Goal: Task Accomplishment & Management: Use online tool/utility

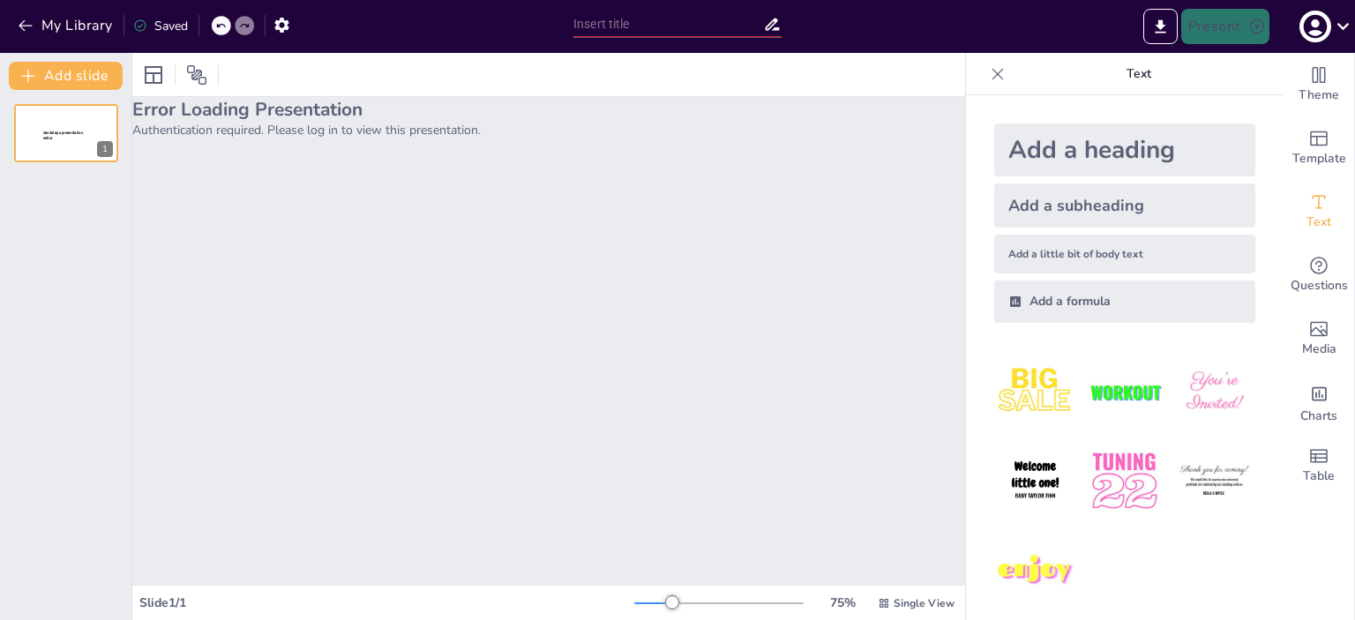
click at [204, 125] on p "Authentication required. Please log in to view this presentation." at bounding box center [548, 130] width 833 height 17
click at [75, 131] on span "Sendsteps presentation editor" at bounding box center [62, 136] width 41 height 10
click at [19, 20] on icon "button" at bounding box center [26, 26] width 18 height 18
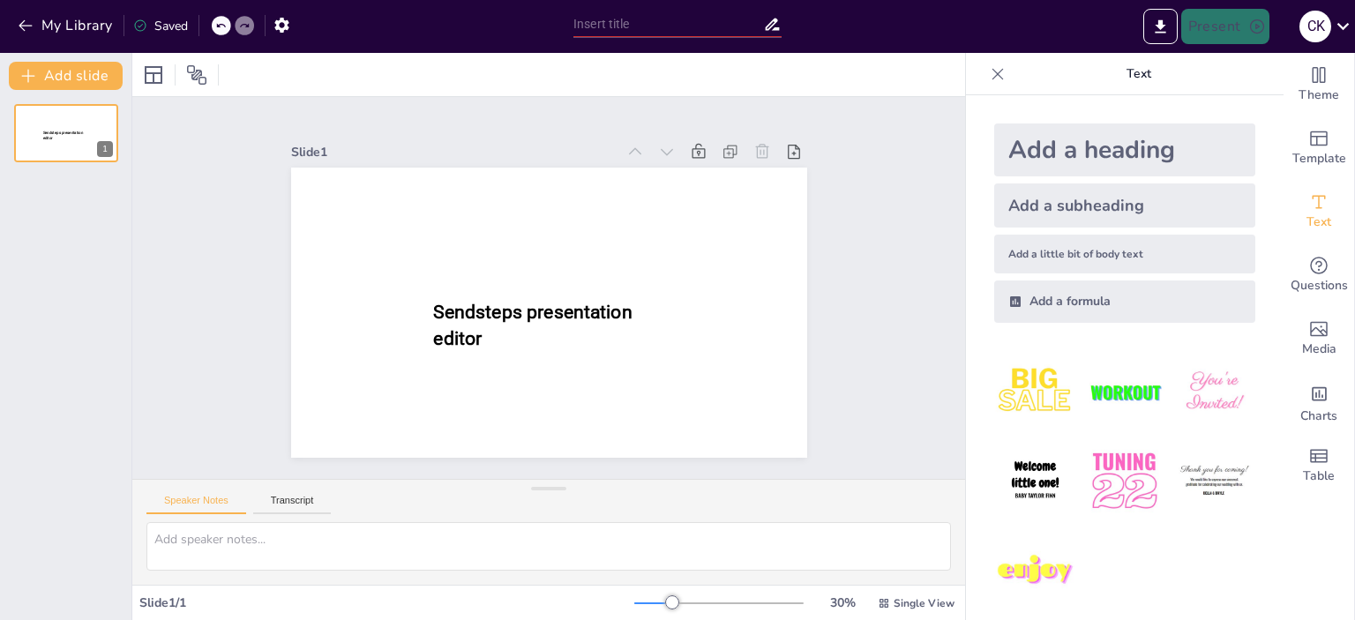
type input "Книга в епоху інформаційних технологій: Виклики та можливості"
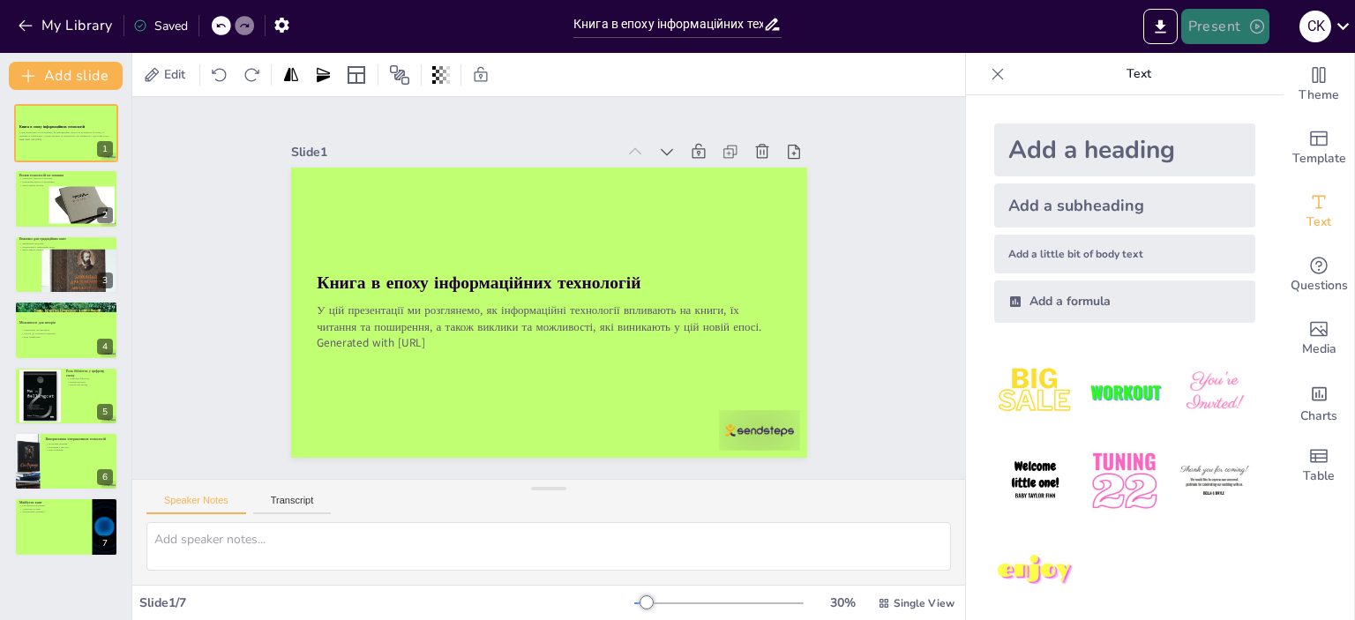
click at [1232, 31] on button "Present" at bounding box center [1225, 26] width 88 height 35
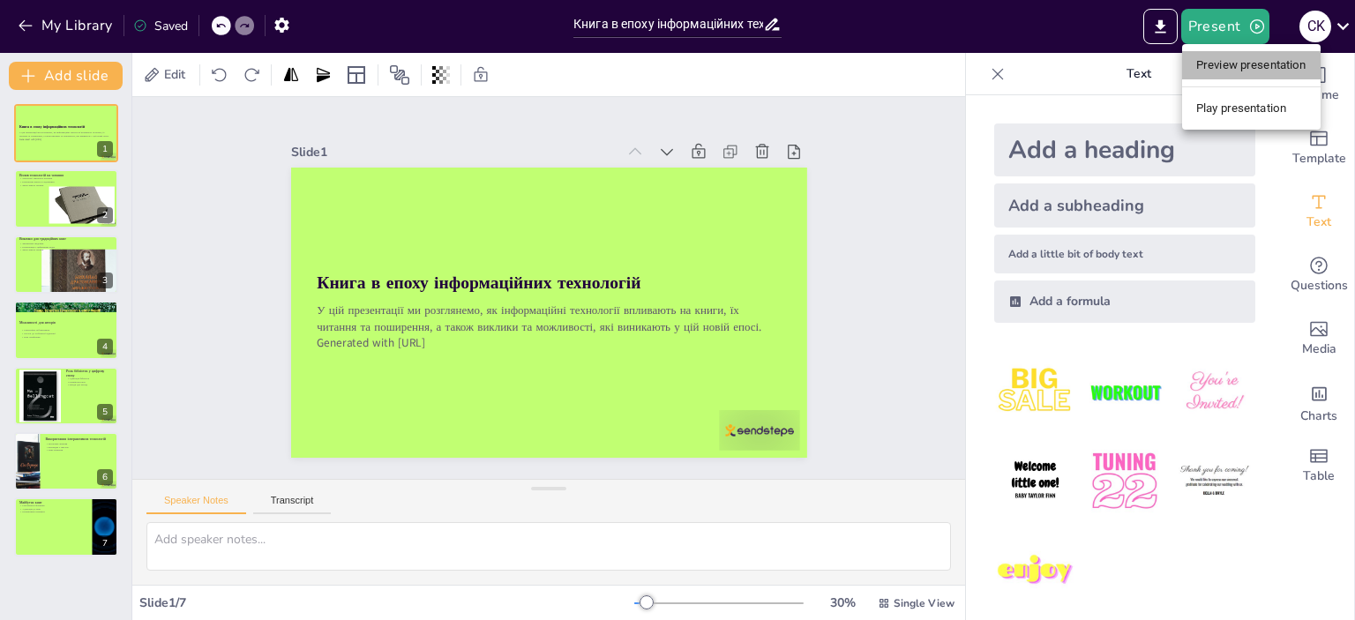
click at [1232, 63] on li "Preview presentation" at bounding box center [1251, 65] width 139 height 28
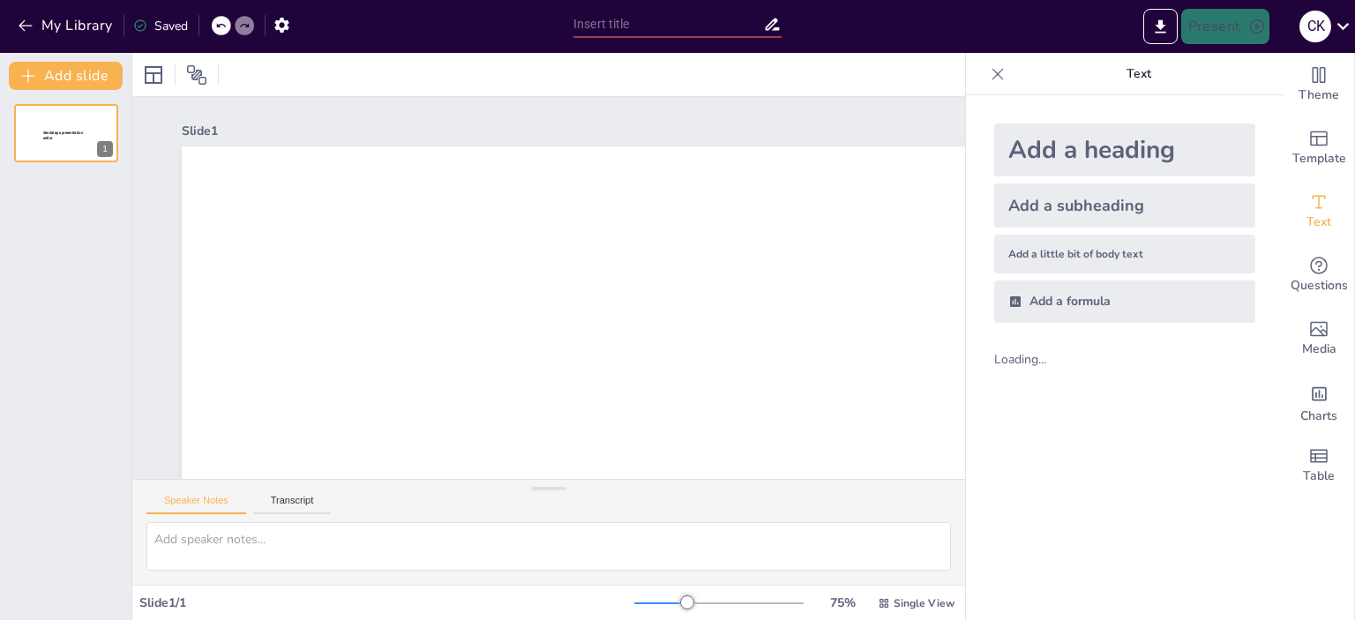
type input "Книга в епоху інформаційних технологій: Виклики та можливості"
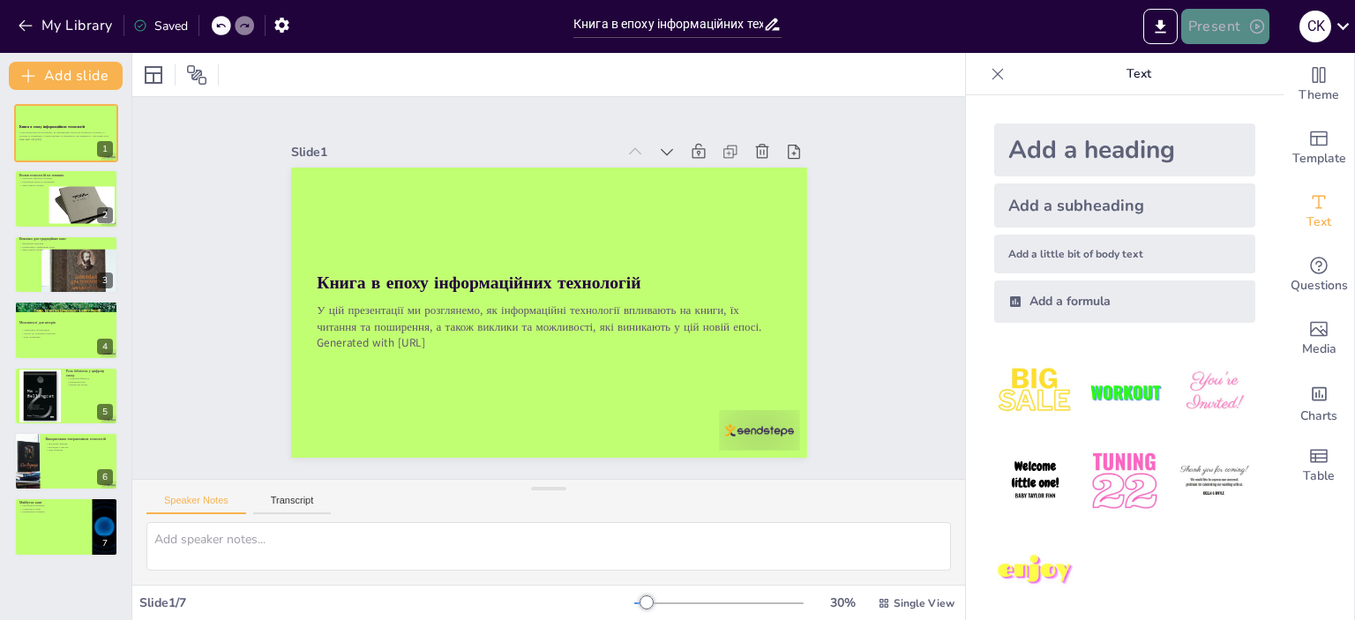
click at [1240, 24] on button "Present" at bounding box center [1225, 26] width 88 height 35
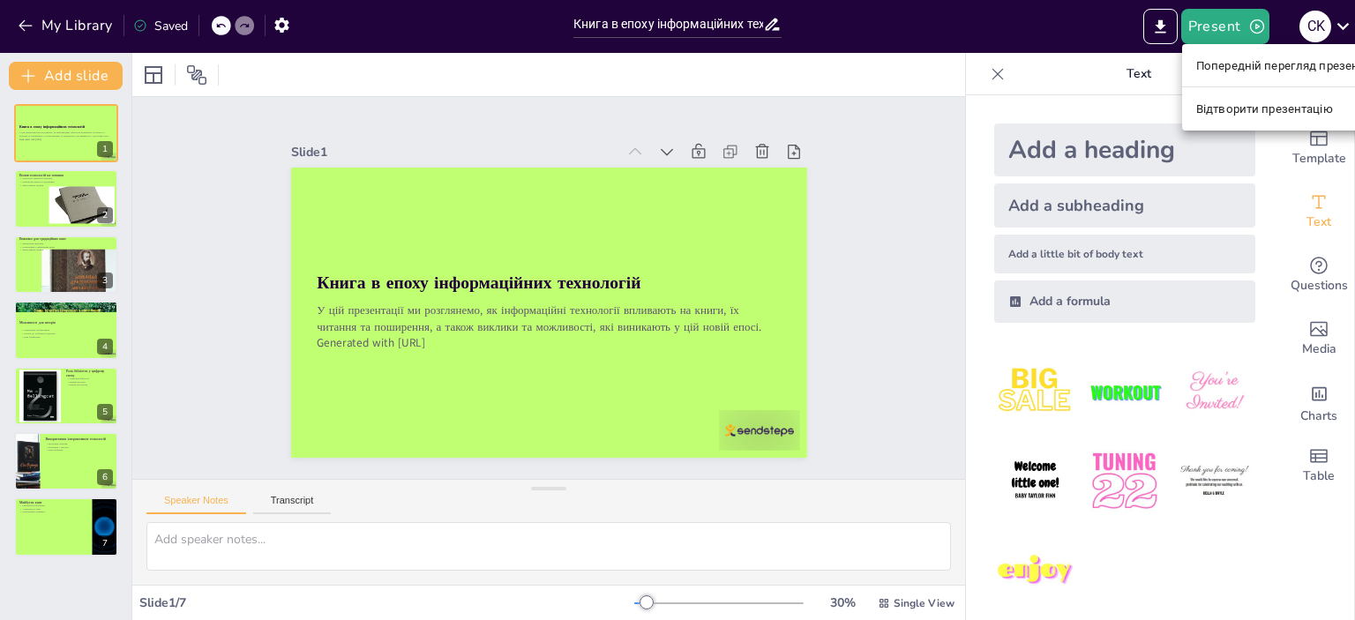
click at [1240, 103] on font "Відтворити презентацію" at bounding box center [1264, 108] width 137 height 13
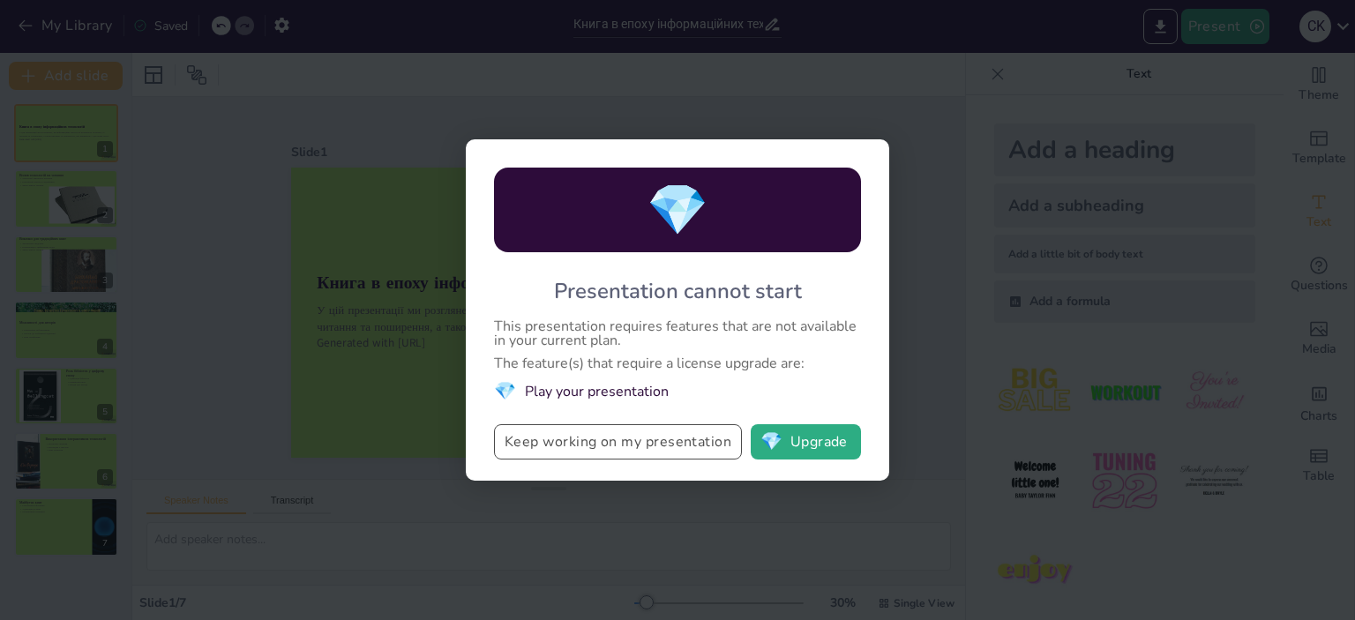
click at [676, 439] on button "Keep working on my presentation" at bounding box center [618, 441] width 248 height 35
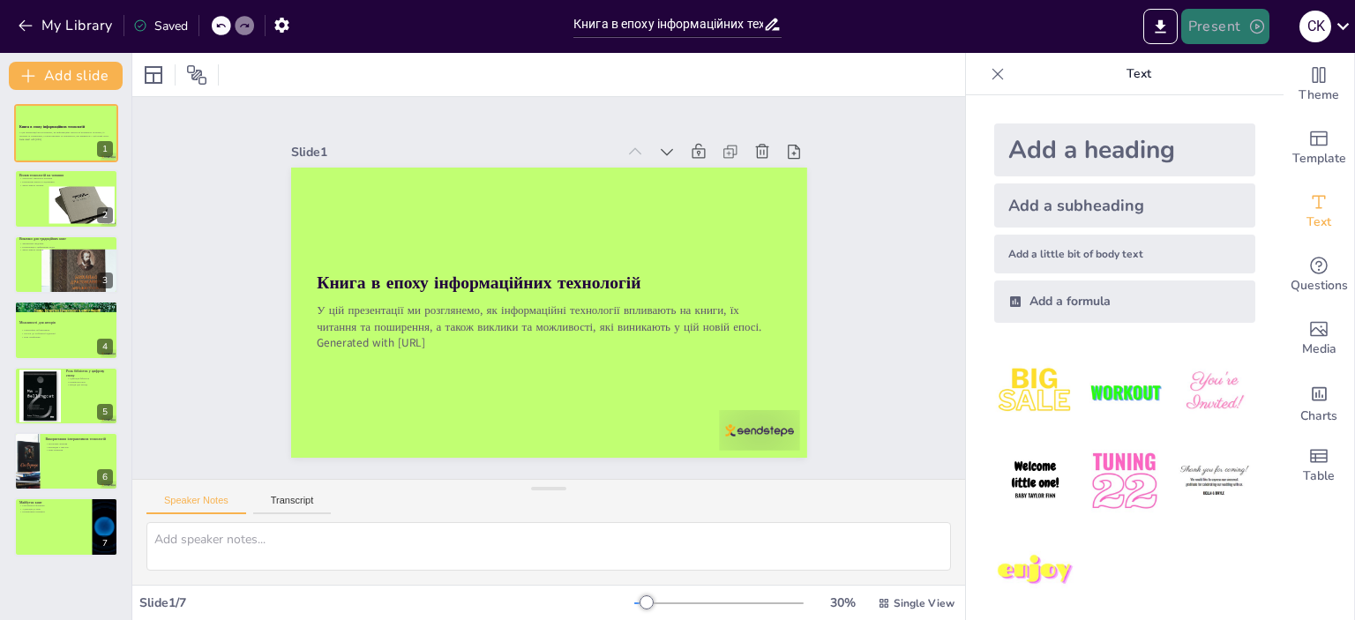
click at [1259, 26] on icon "button" at bounding box center [1257, 26] width 14 height 14
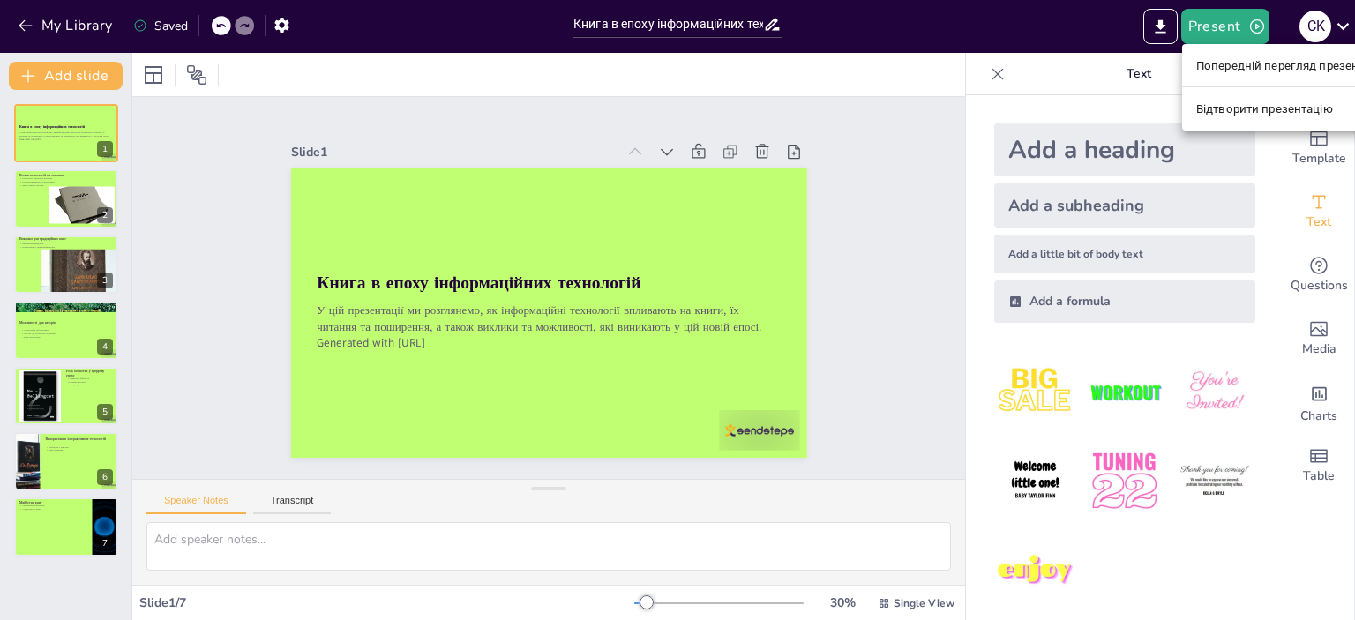
click at [1262, 116] on font "Відтворити презентацію" at bounding box center [1264, 108] width 137 height 13
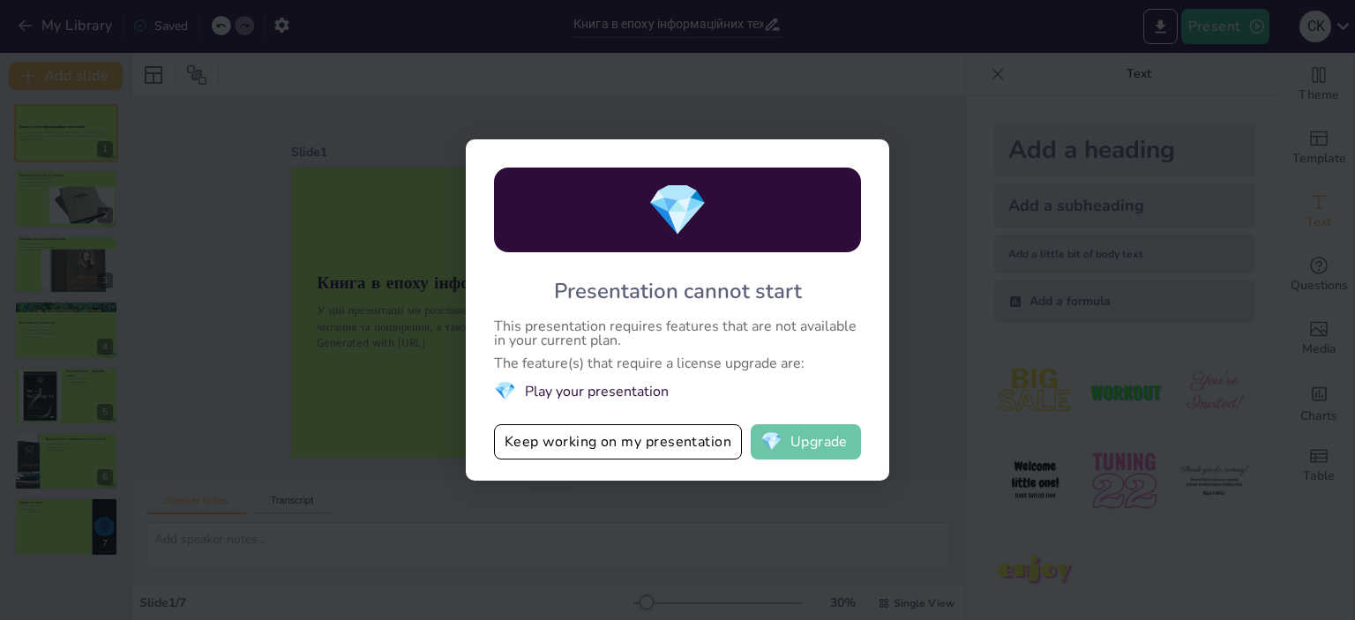
click at [790, 440] on button "💎 Upgrade" at bounding box center [806, 441] width 110 height 35
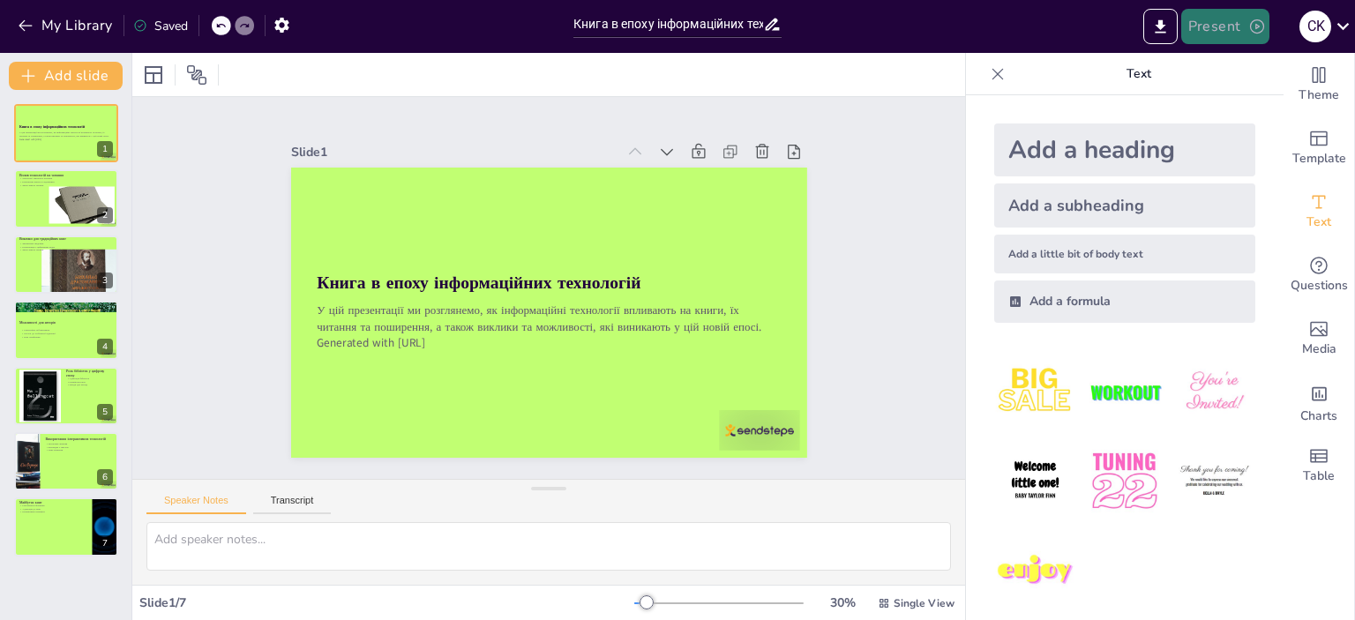
click at [1225, 16] on button "Present" at bounding box center [1225, 26] width 88 height 35
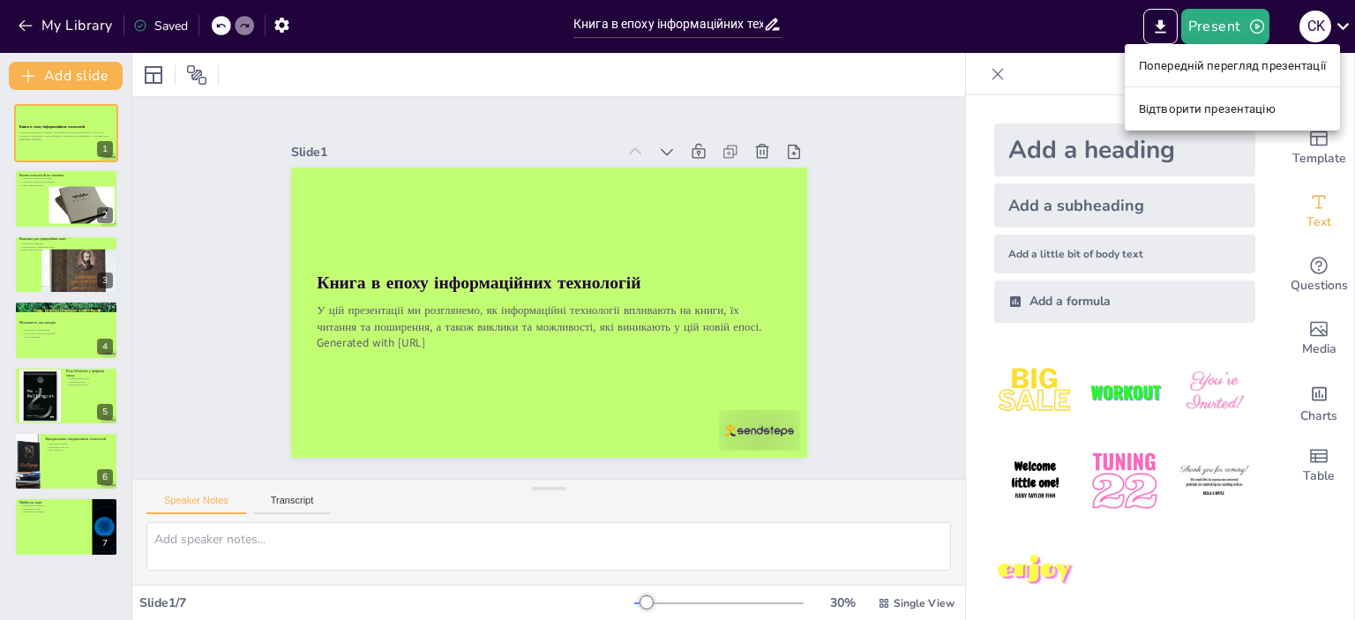
click at [1161, 16] on div at bounding box center [677, 310] width 1355 height 620
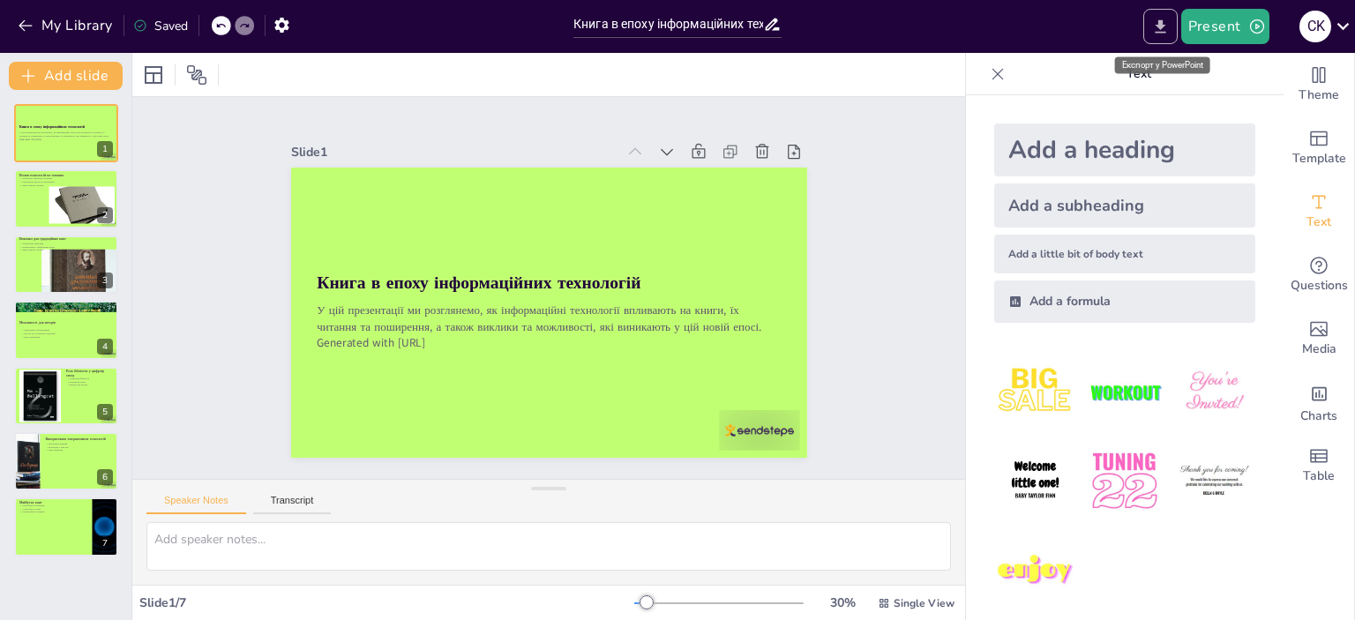
click at [1169, 23] on icon "Export to PowerPoint" at bounding box center [1160, 27] width 19 height 19
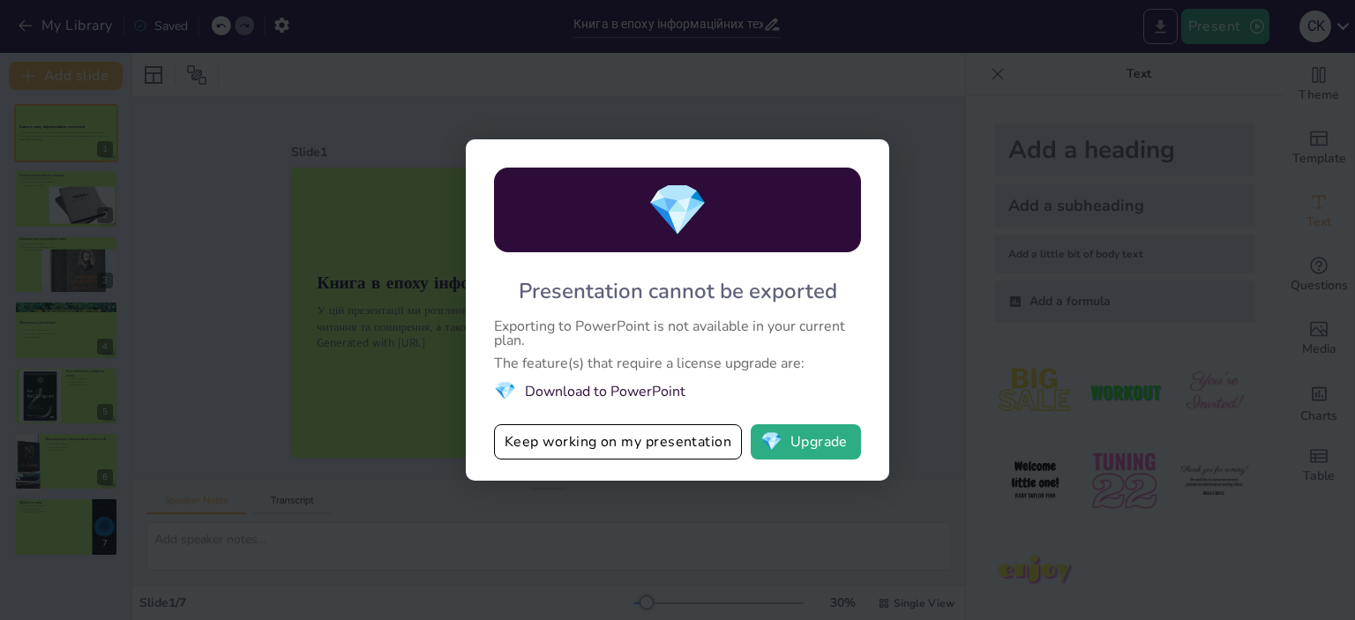
click at [1169, 23] on div "💎 Presentation cannot be exported Exporting to PowerPoint is not available in y…" at bounding box center [677, 310] width 1355 height 620
click at [1165, 67] on div "💎 Presentation cannot be exported Exporting to PowerPoint is not available in y…" at bounding box center [677, 310] width 1355 height 620
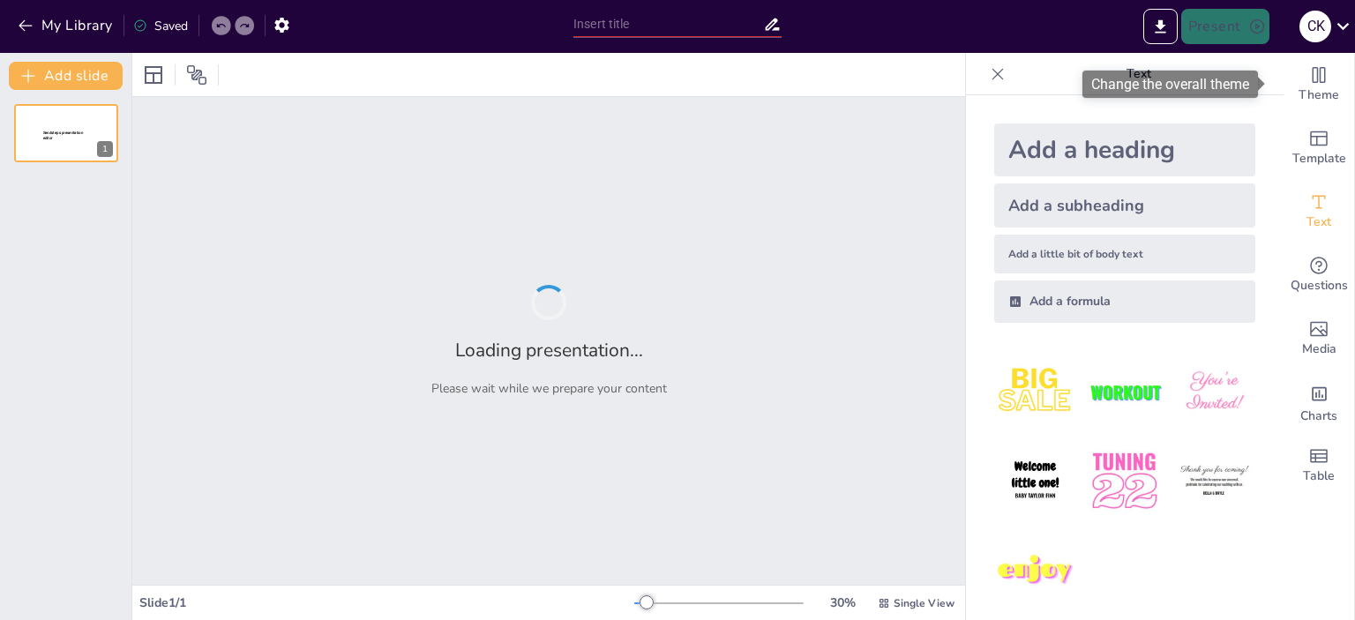
type input "Книга в епоху інформаційних технологій: Виклики та можливості"
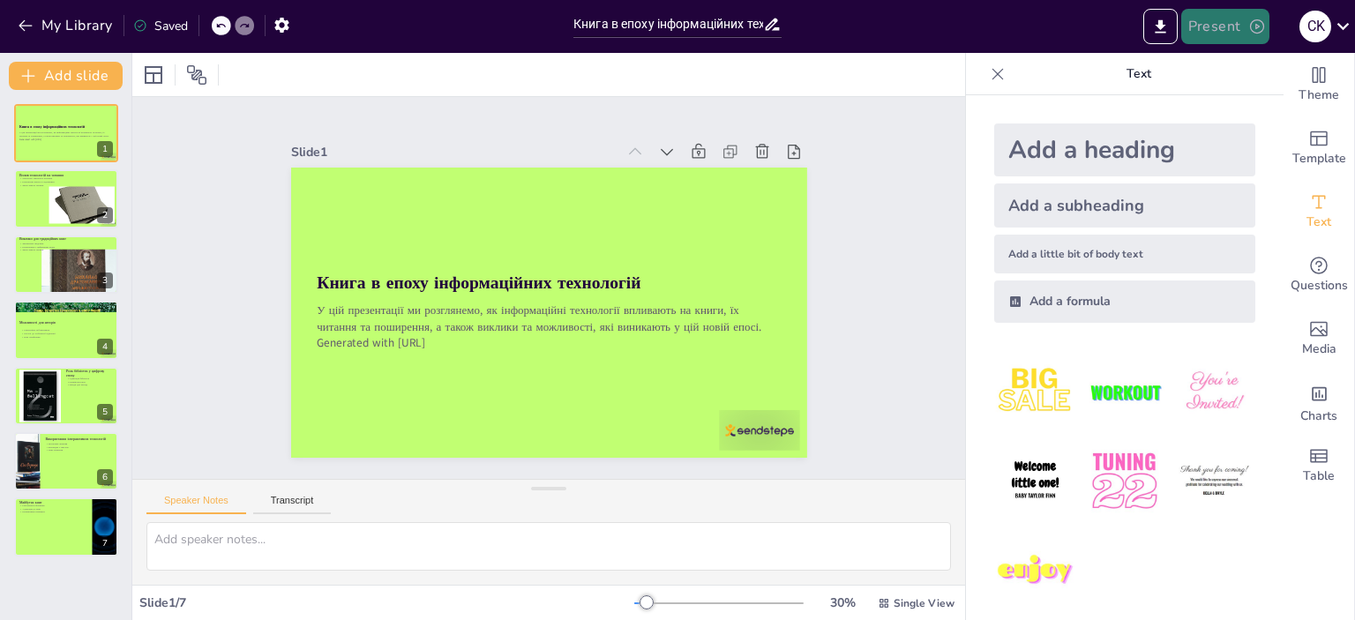
click at [1256, 21] on icon "button" at bounding box center [1257, 27] width 18 height 18
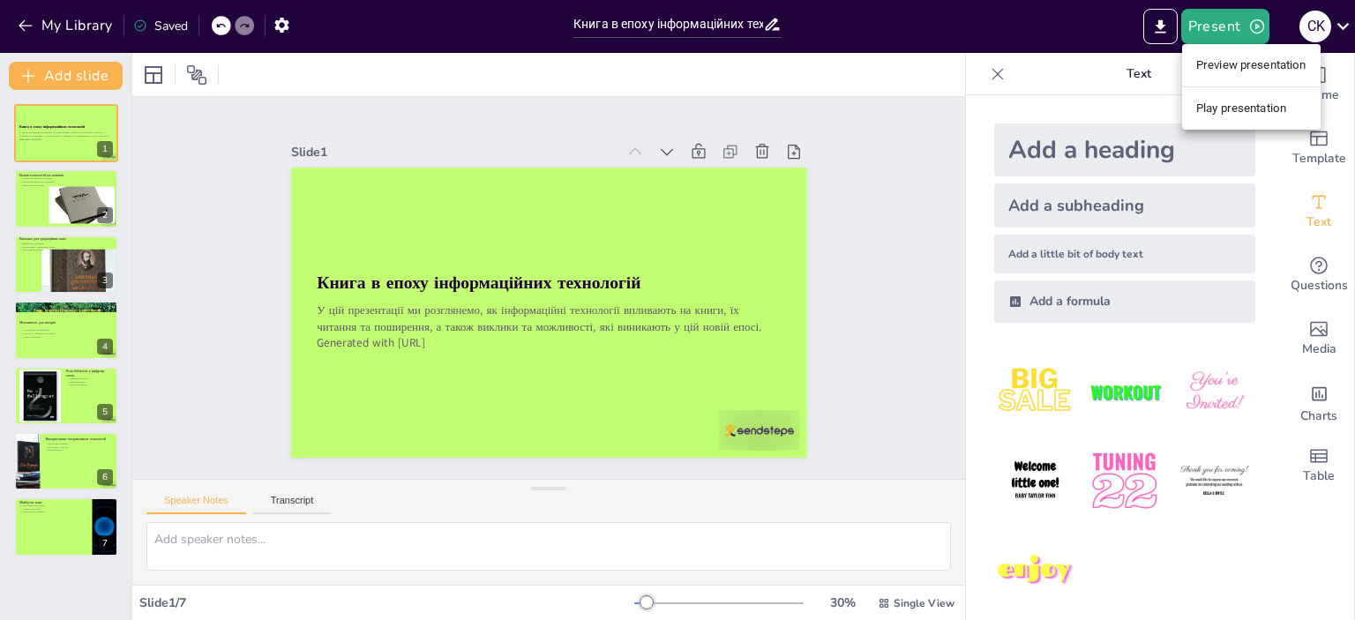
click at [1311, 20] on div at bounding box center [677, 310] width 1355 height 620
click at [1320, 26] on div "С K" at bounding box center [1316, 27] width 32 height 32
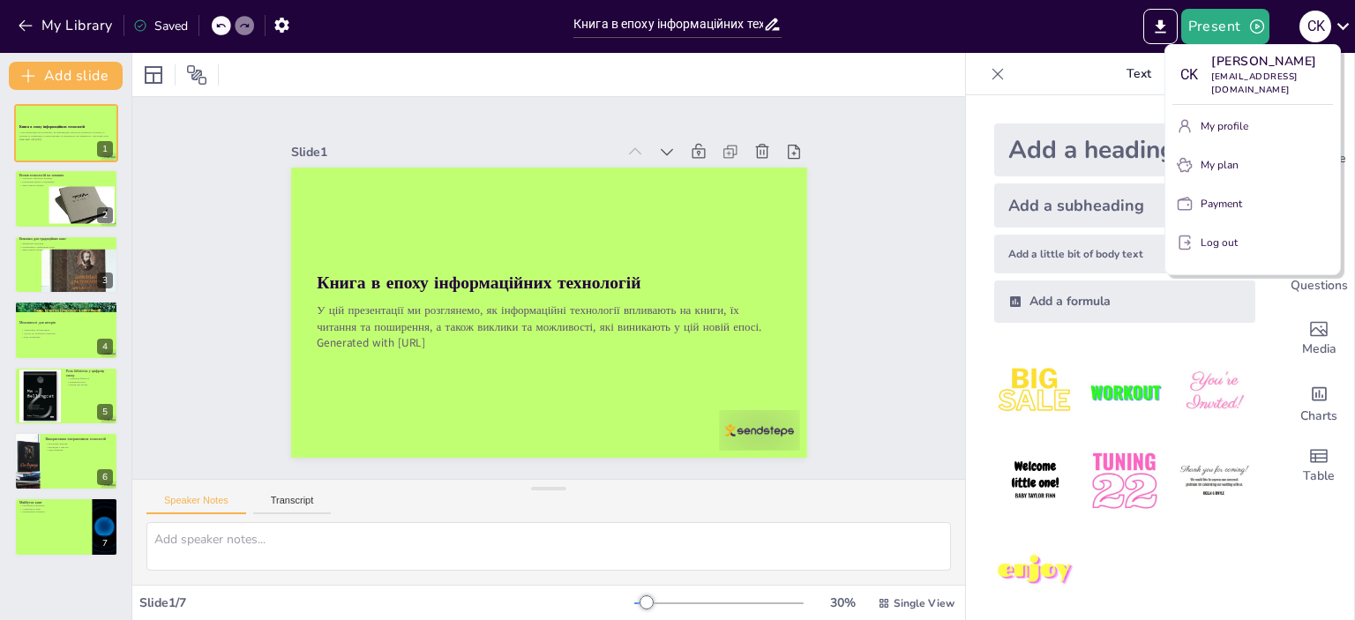
click at [1257, 28] on div at bounding box center [677, 310] width 1355 height 620
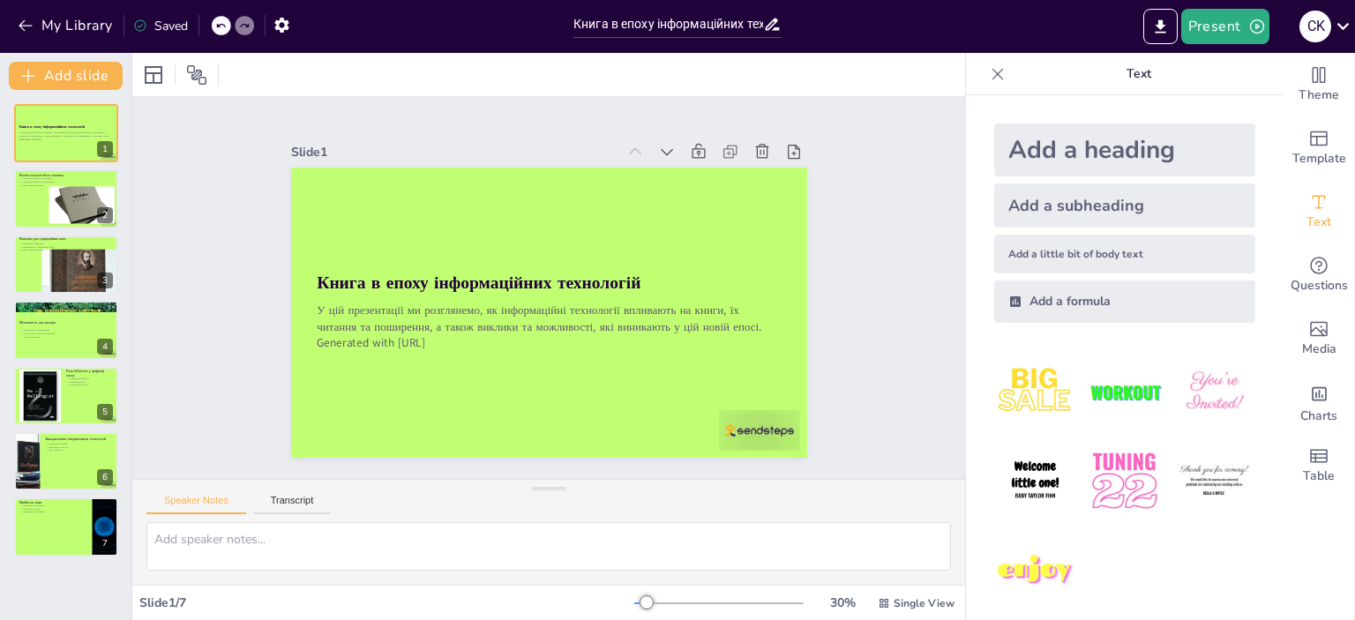
click at [1257, 28] on icon "button" at bounding box center [1257, 27] width 18 height 18
click at [1253, 109] on li "Play presentation" at bounding box center [1251, 108] width 139 height 28
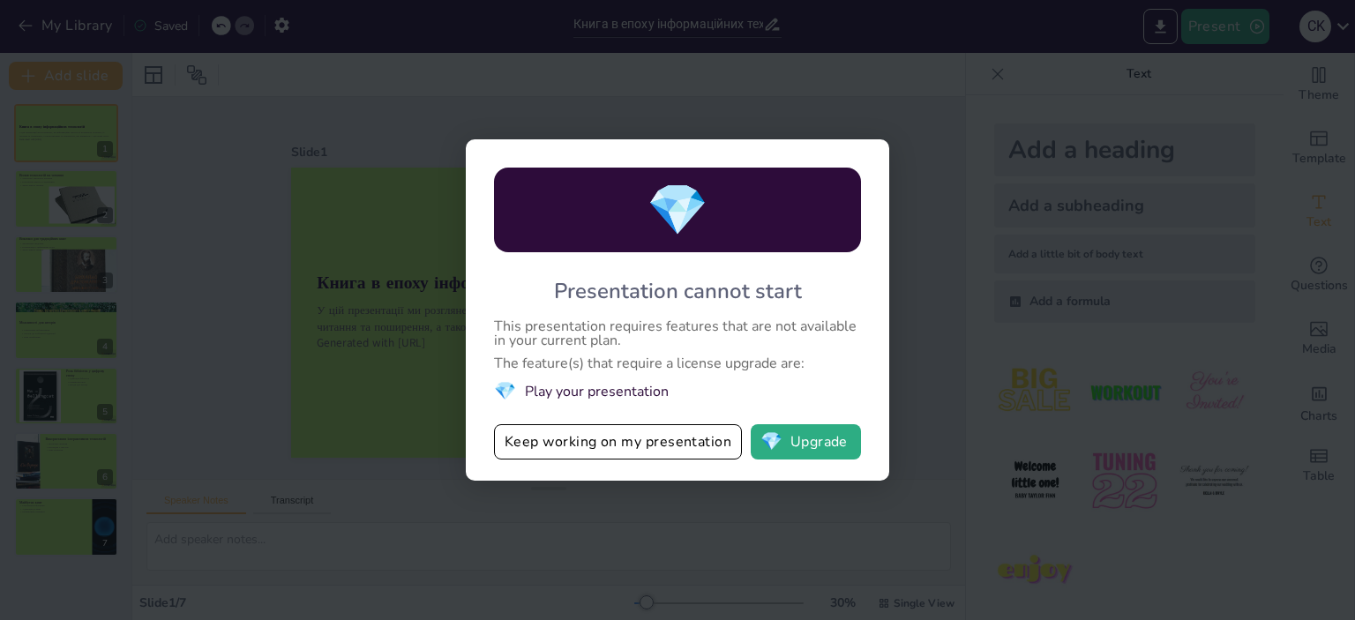
click at [674, 197] on span "💎" at bounding box center [678, 210] width 62 height 68
click at [689, 441] on button "Keep working on my presentation" at bounding box center [618, 441] width 248 height 35
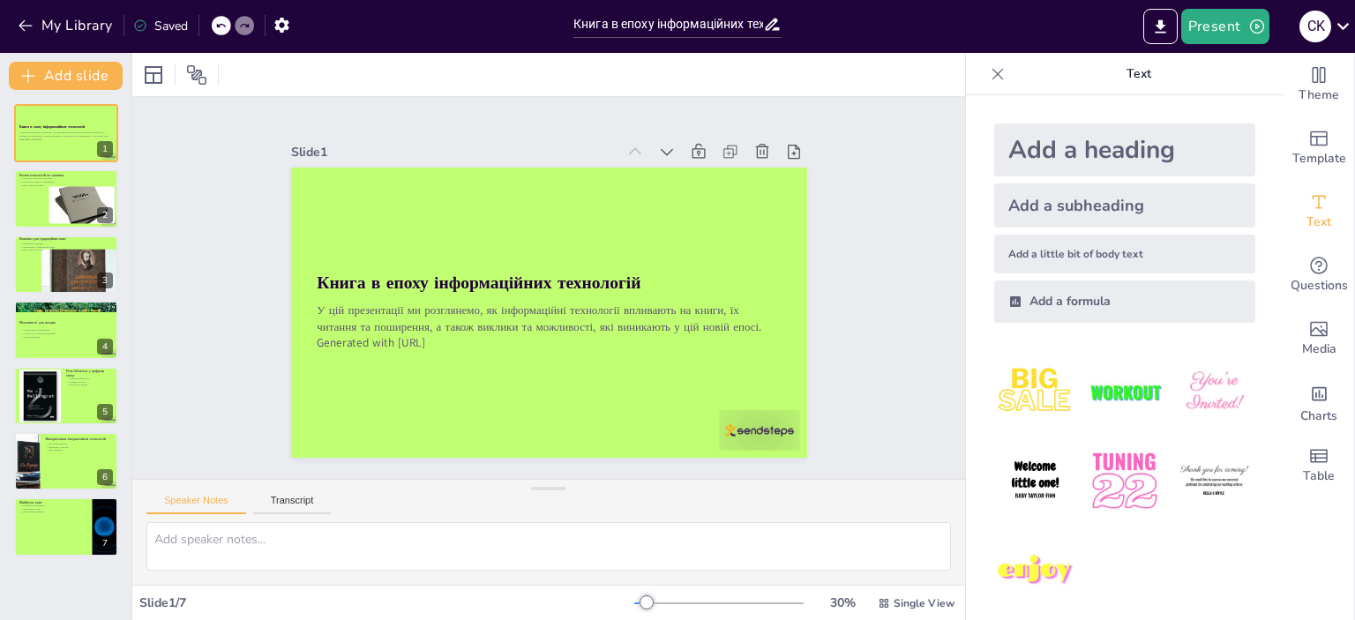
click at [159, 19] on div "Saved" at bounding box center [160, 26] width 55 height 17
click at [814, 69] on div at bounding box center [548, 74] width 833 height 43
click at [1217, 19] on button "Present" at bounding box center [1225, 26] width 88 height 35
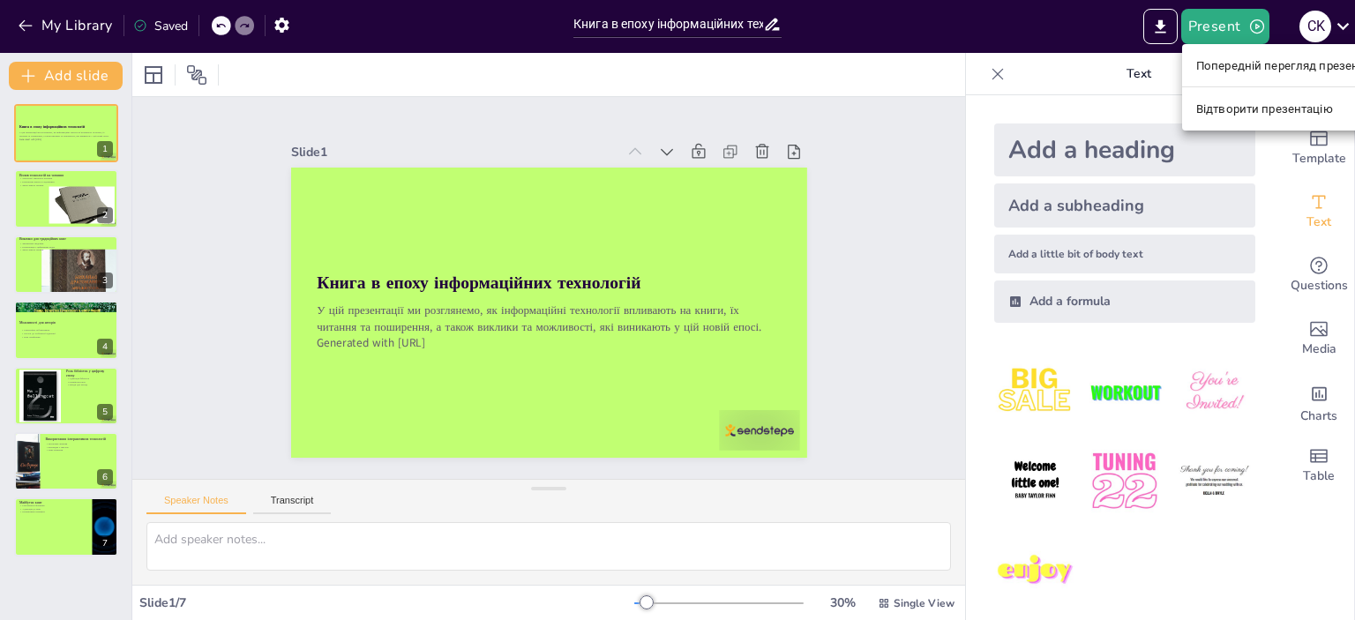
click at [1253, 66] on font "Попередній перегляд презентації" at bounding box center [1289, 65] width 187 height 13
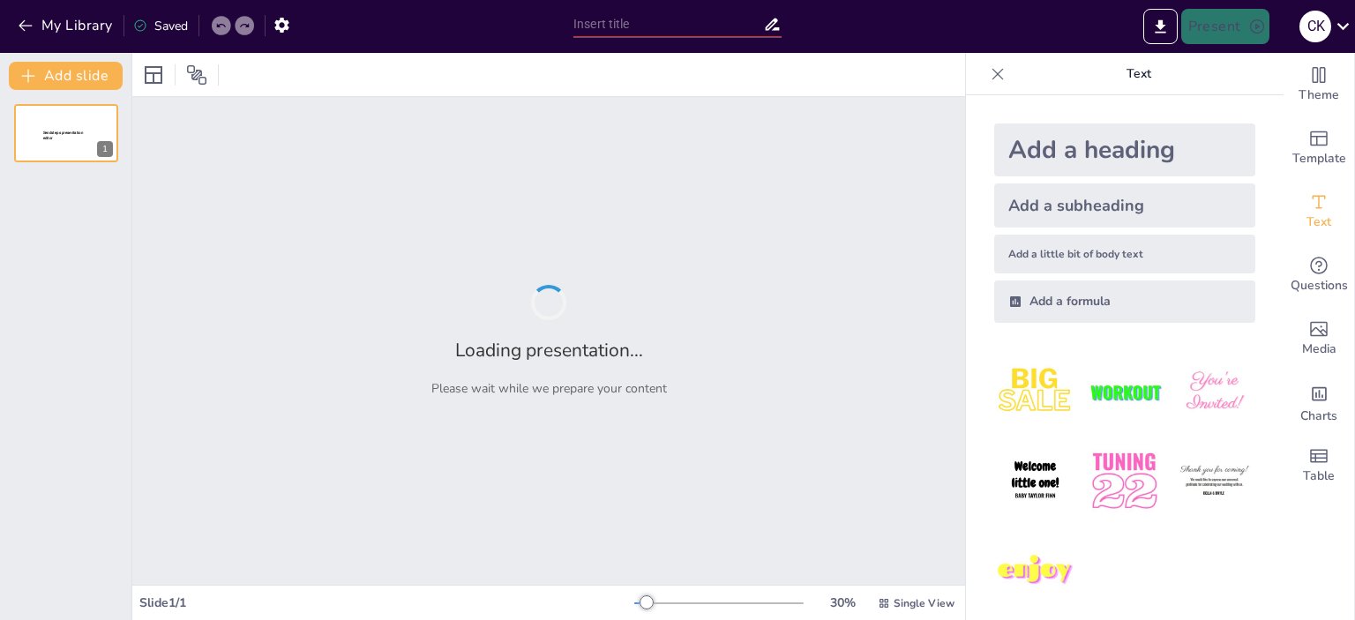
type input "Книга в епоху інформаційних технологій: Виклики та можливості"
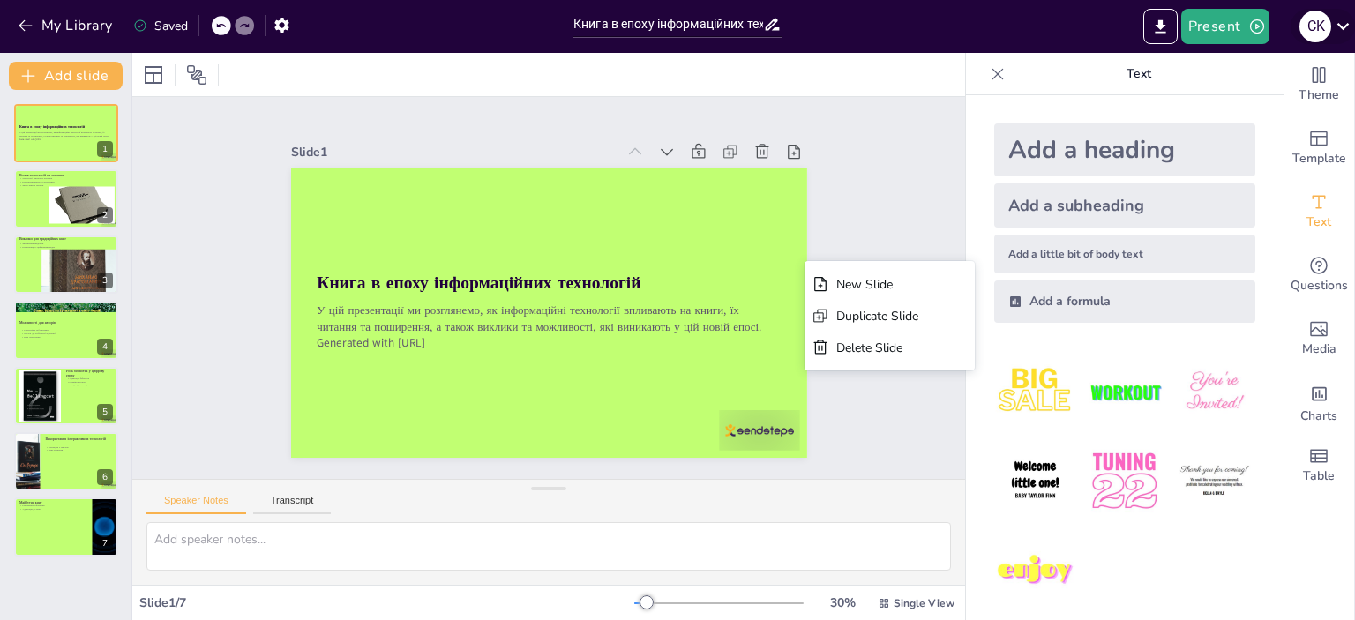
click at [1320, 25] on div "С K" at bounding box center [1316, 27] width 32 height 32
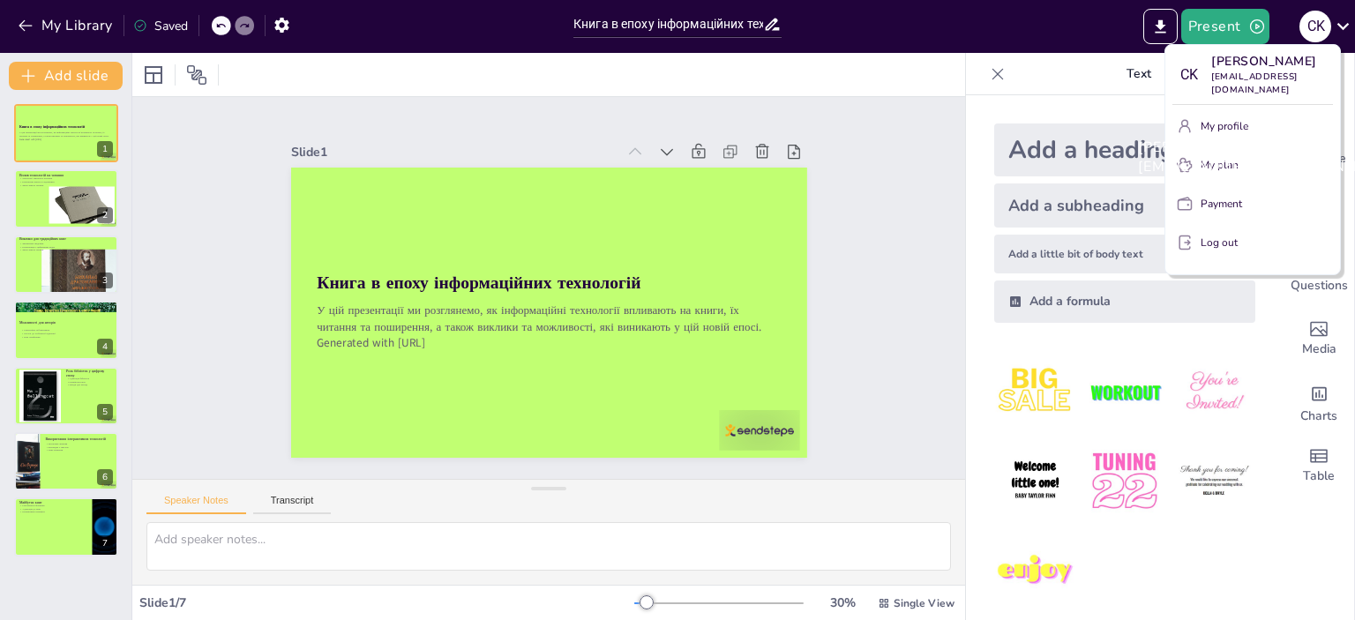
click at [1295, 71] on p "[PERSON_NAME]" at bounding box center [1272, 61] width 122 height 19
click at [1260, 94] on p "svetlana711013@gmail.com" at bounding box center [1272, 84] width 122 height 26
click at [1254, 144] on div "Светлана Konopleva svetlana711013@gmail.com" at bounding box center [1271, 157] width 294 height 67
click at [1341, 27] on div at bounding box center [677, 310] width 1355 height 620
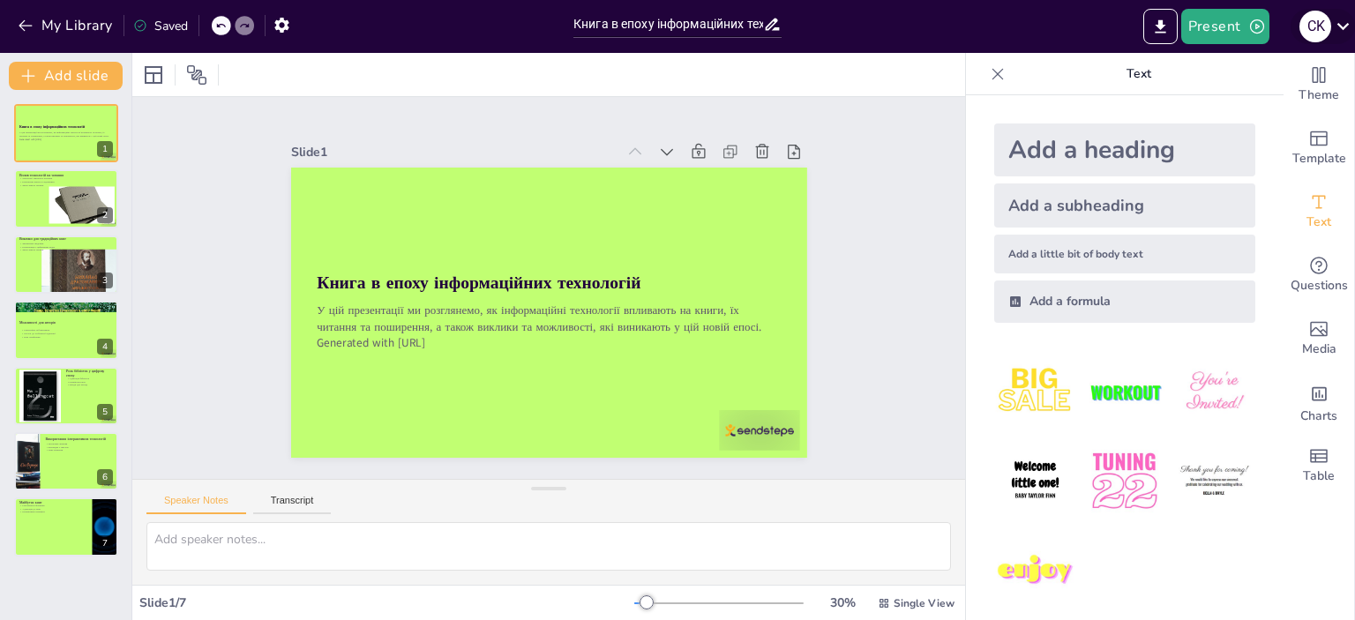
click at [1341, 26] on icon at bounding box center [1343, 26] width 12 height 7
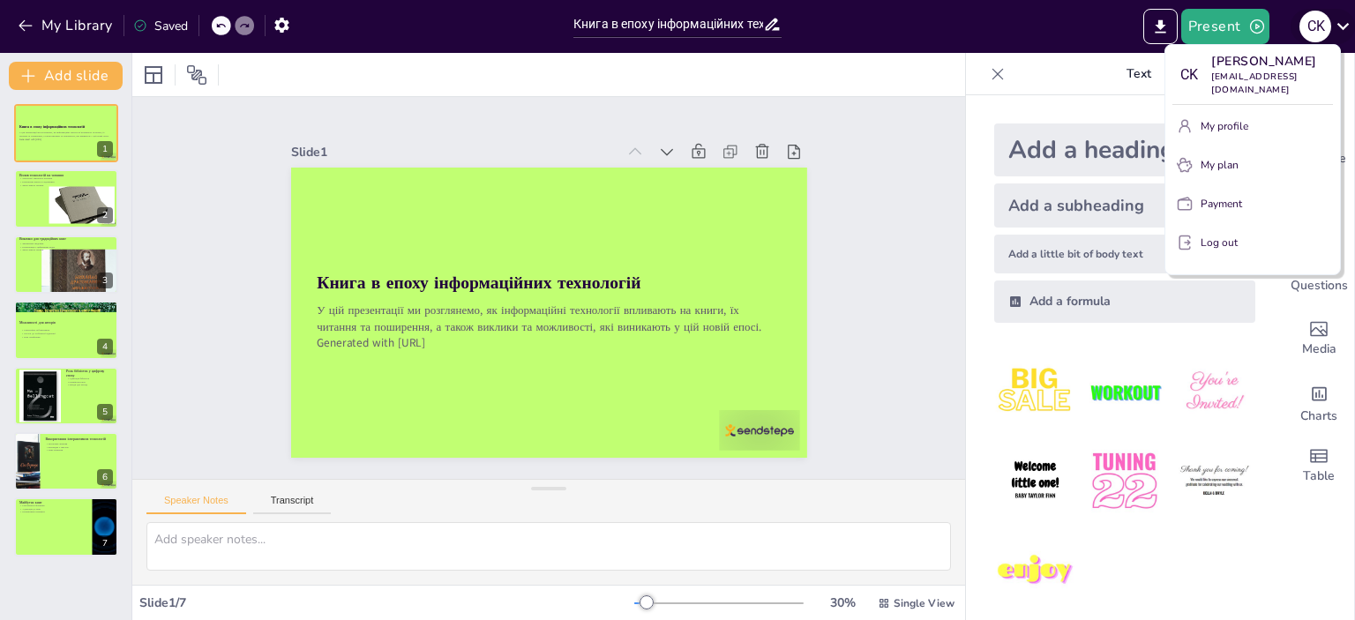
click at [1341, 26] on div at bounding box center [677, 310] width 1355 height 620
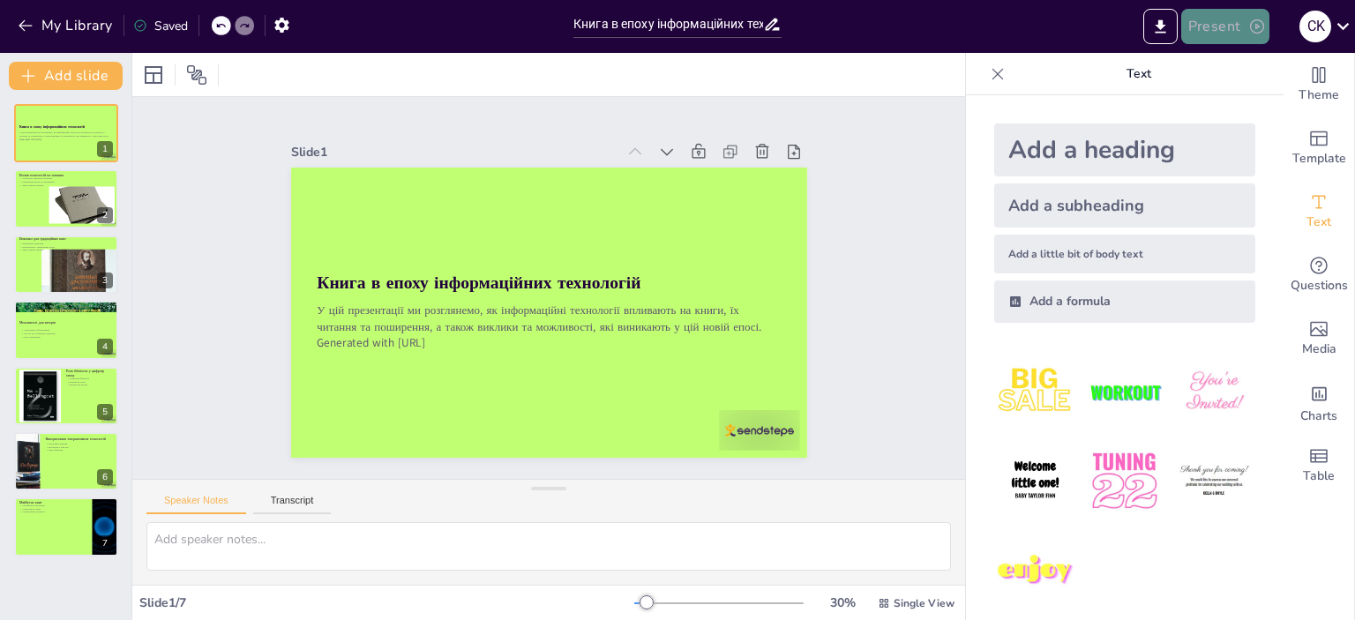
click at [1263, 22] on icon "button" at bounding box center [1257, 27] width 18 height 18
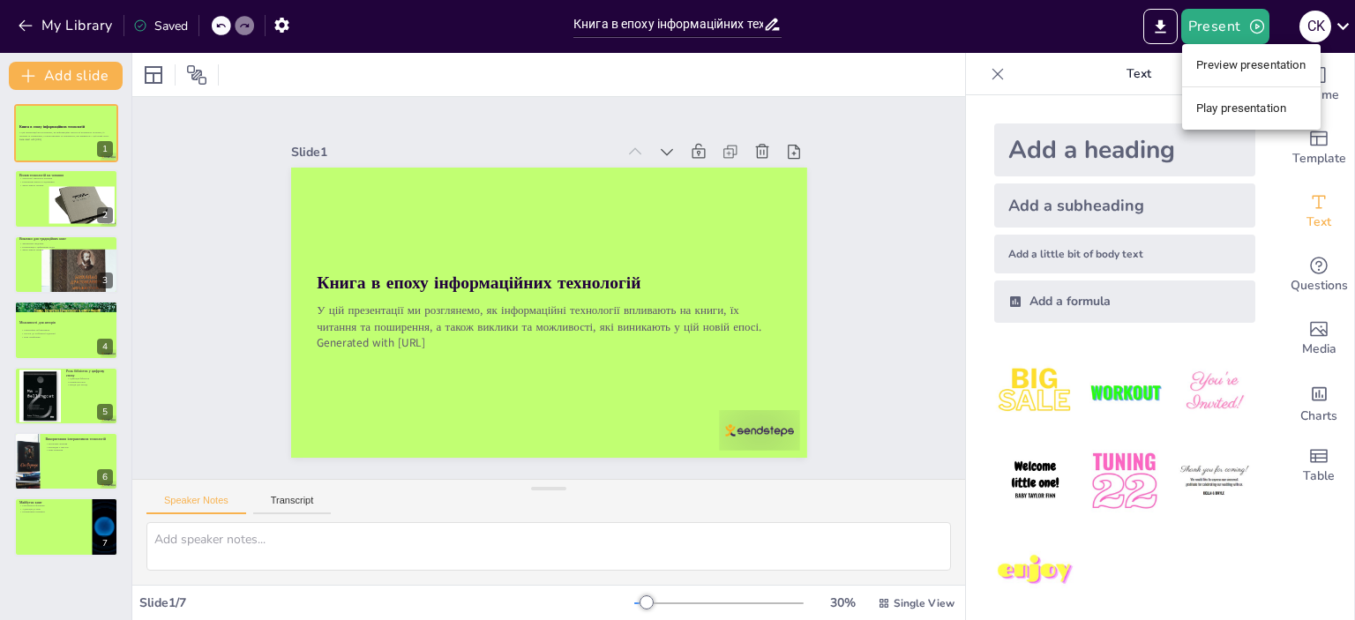
click at [773, 21] on div at bounding box center [677, 310] width 1355 height 620
click at [771, 24] on icon at bounding box center [772, 24] width 19 height 19
click at [779, 30] on icon at bounding box center [773, 25] width 14 height 12
click at [921, 49] on div "Present С K" at bounding box center [1072, 26] width 565 height 53
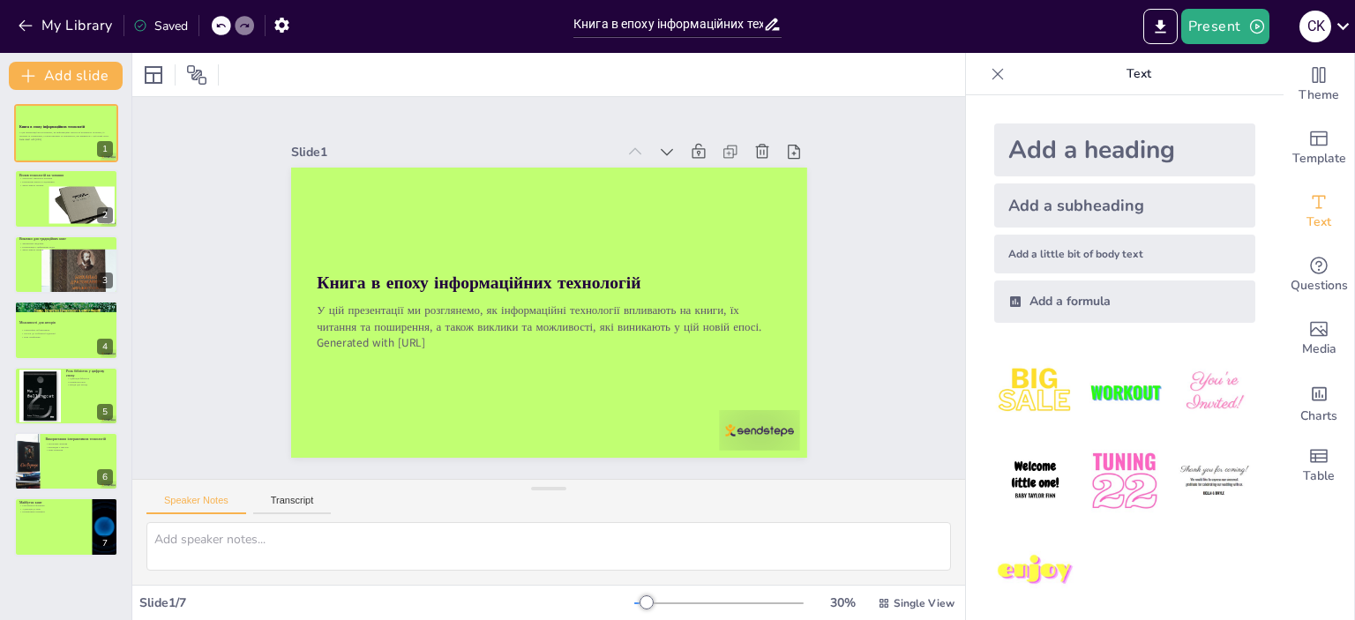
click at [896, 24] on div "Present С K" at bounding box center [1072, 26] width 565 height 35
click at [25, 26] on icon "button" at bounding box center [26, 26] width 18 height 18
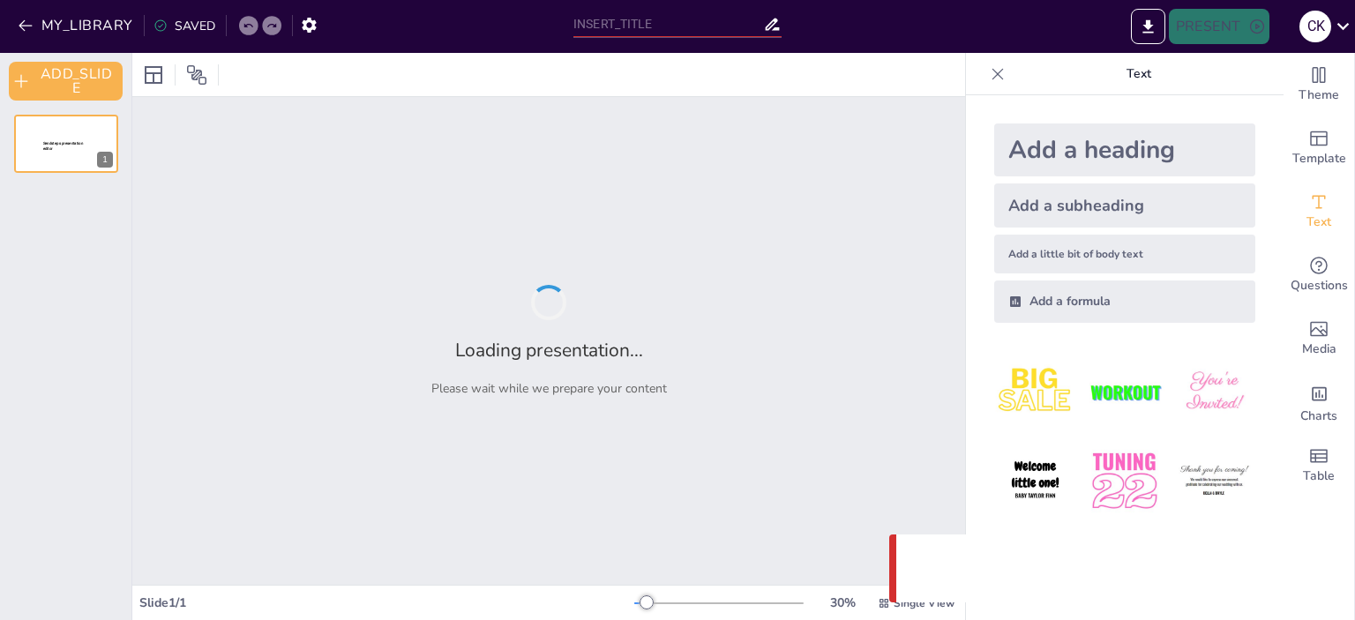
type input "Книга в епоху інформаційних технологій: Виклики та можливості"
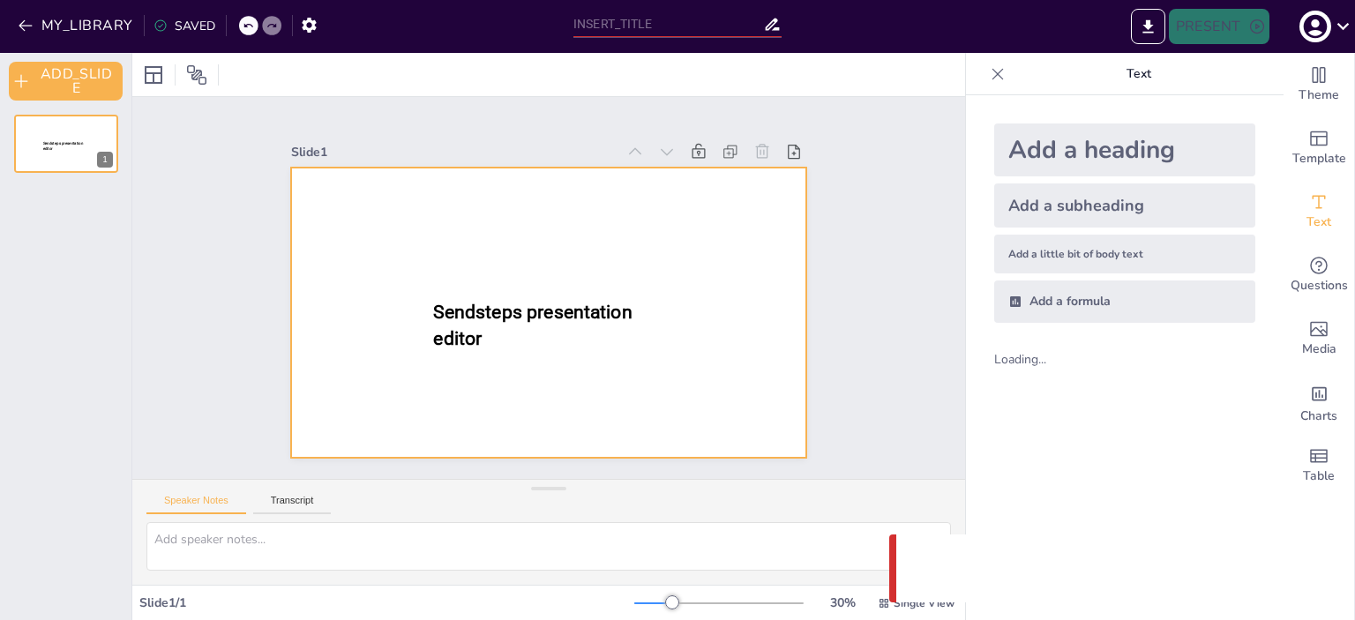
type input "Книга в епоху інформаційних технологій: Виклики та можливості"
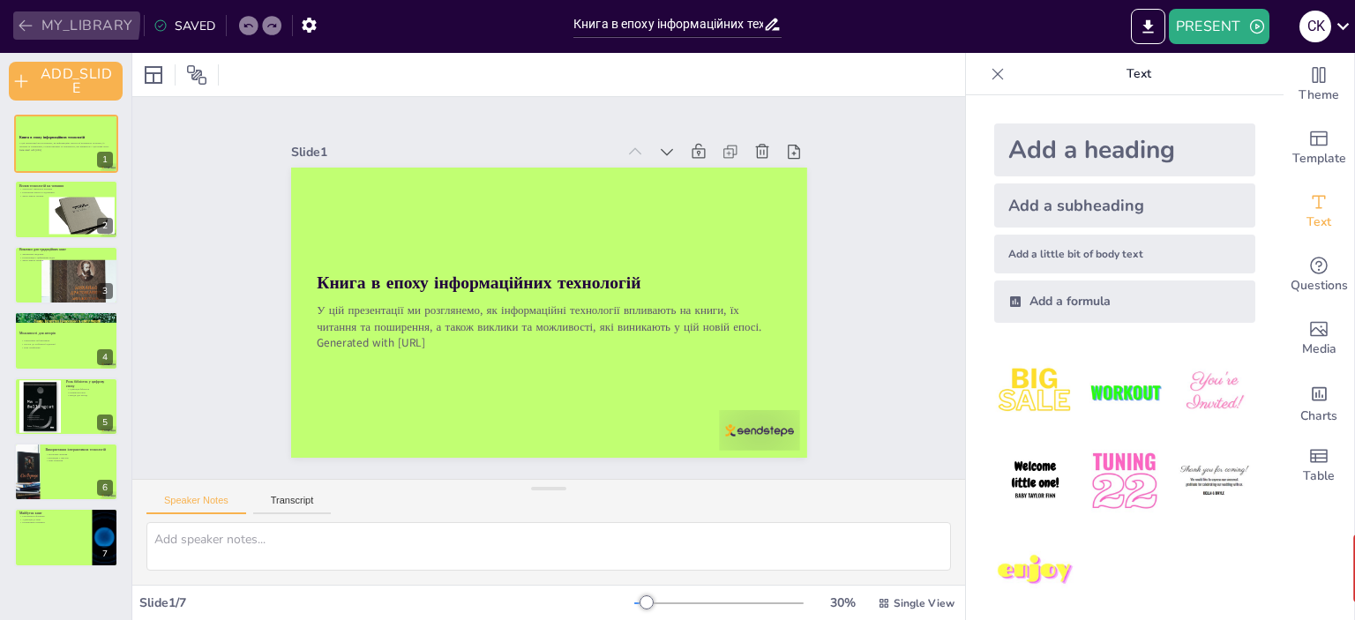
click at [21, 19] on icon "button" at bounding box center [26, 26] width 18 height 18
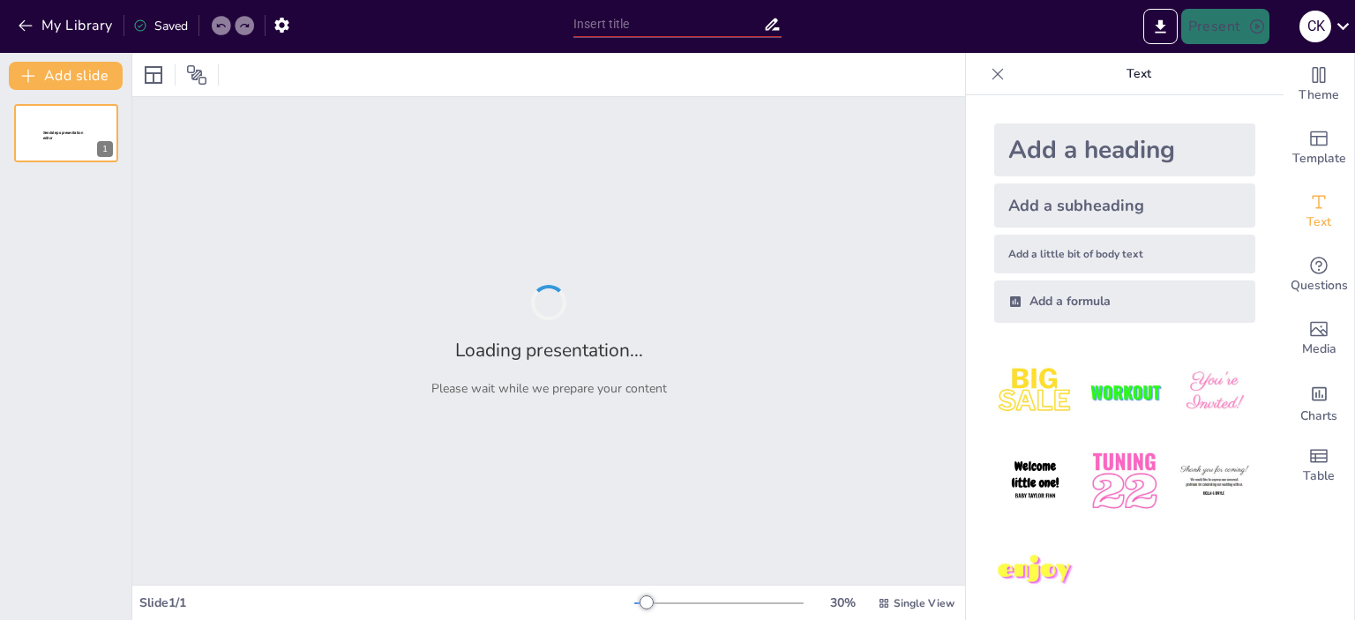
type input "Книга в епоху інформаційних технологій: Виклики та можливості"
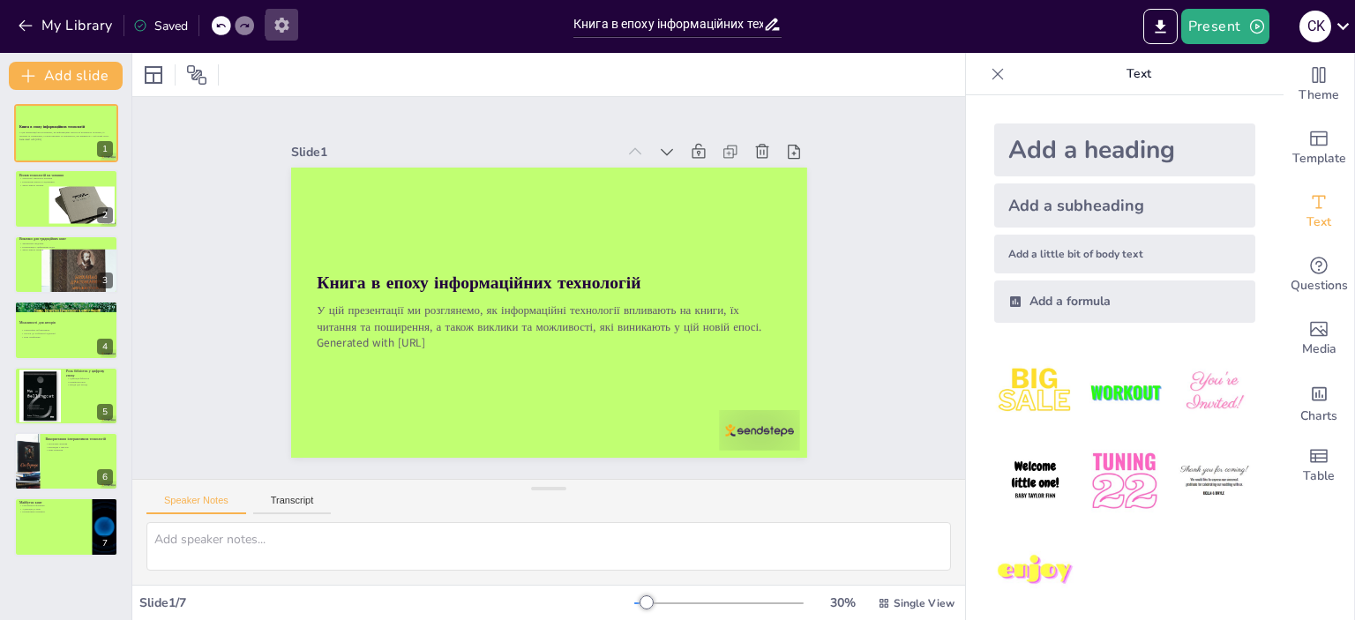
click at [290, 23] on icon "button" at bounding box center [282, 25] width 19 height 19
click at [281, 27] on icon "button" at bounding box center [281, 25] width 14 height 15
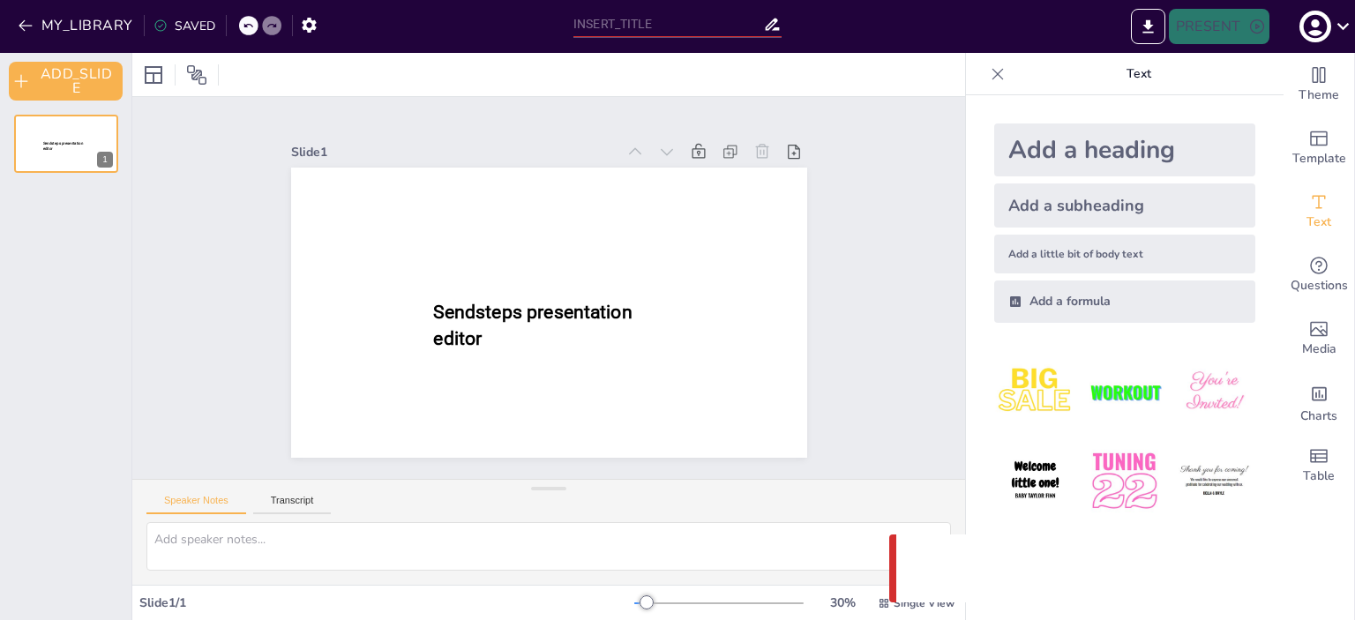
type input "Книга в епоху інформаційних технологій: Виклики та можливості"
